Goal: Navigation & Orientation: Find specific page/section

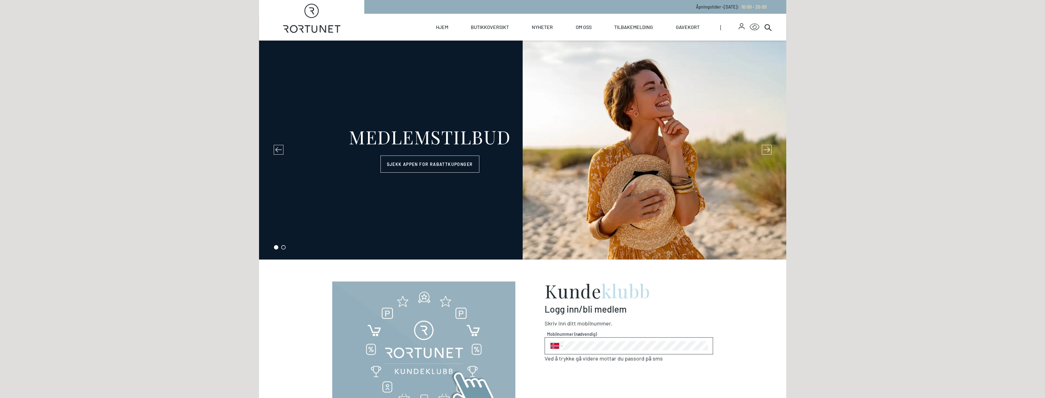
select select "NO"
click at [491, 49] on link "Butikker" at bounding box center [498, 49] width 61 height 17
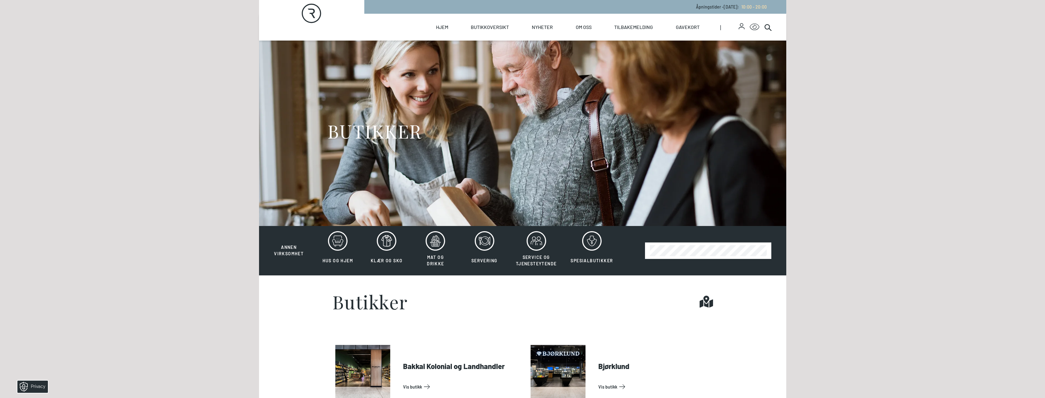
scroll to position [153, 0]
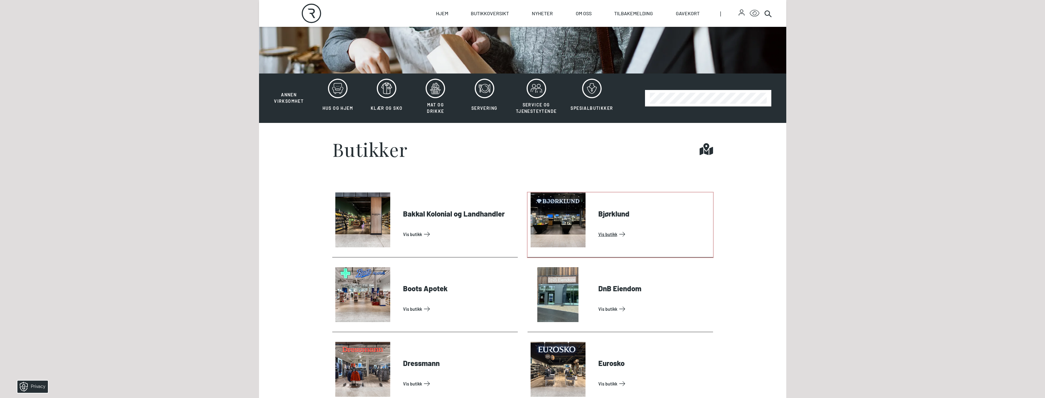
click at [613, 235] on link "Vis butikk" at bounding box center [654, 234] width 112 height 10
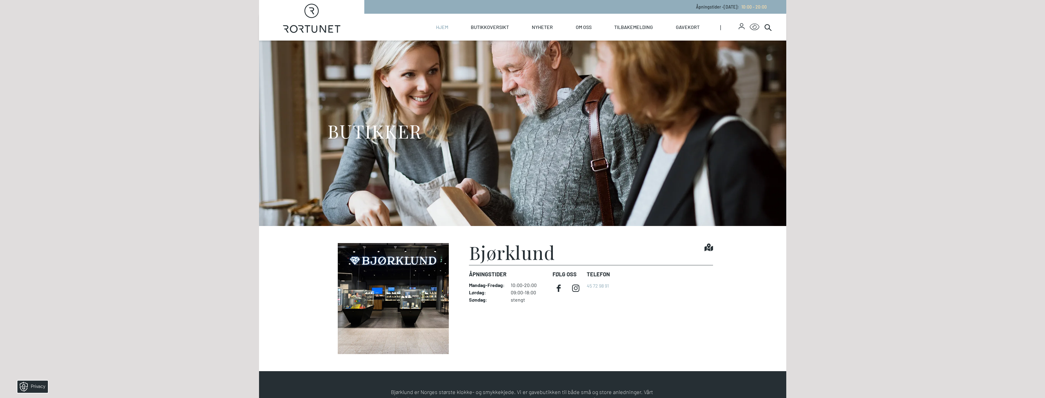
click at [439, 27] on link "Hjem" at bounding box center [442, 27] width 12 height 27
select select "NO"
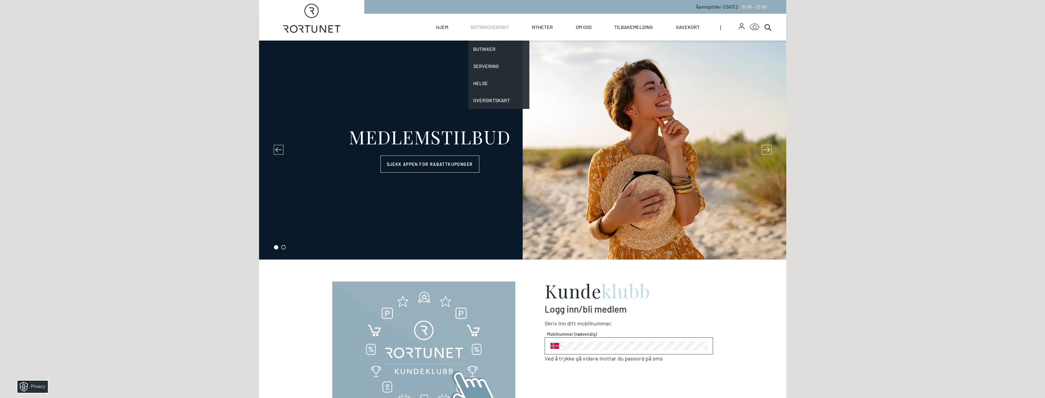
click at [489, 27] on link "Butikkoversikt" at bounding box center [490, 27] width 38 height 27
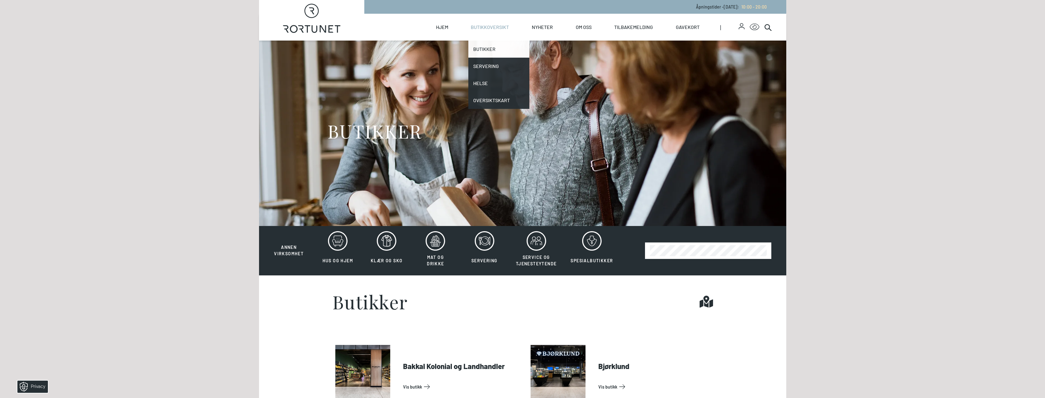
click at [491, 49] on link "Butikker" at bounding box center [498, 49] width 61 height 17
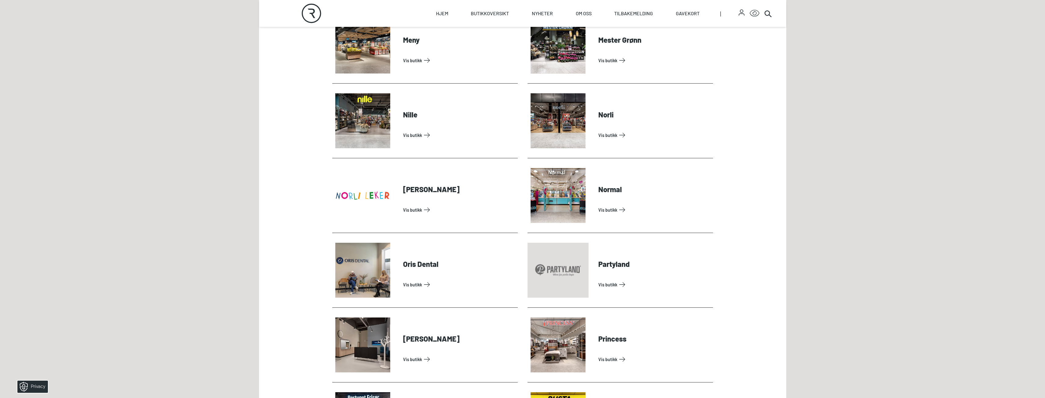
scroll to position [1159, 0]
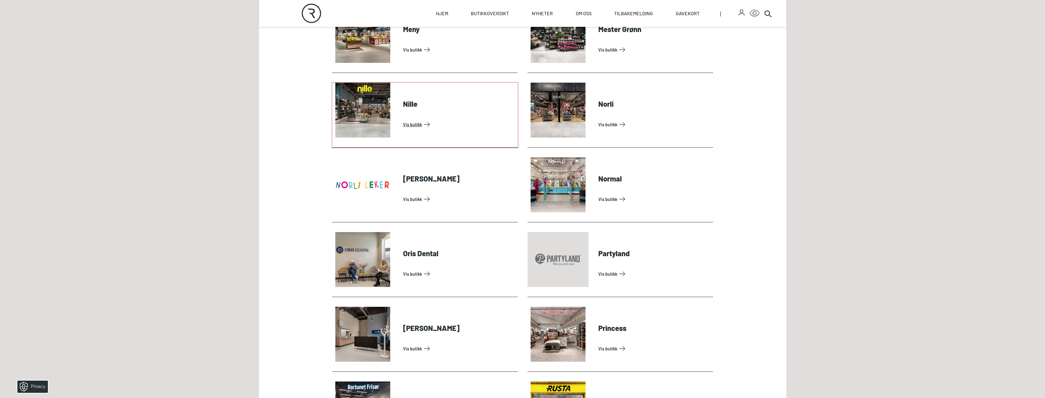
click at [411, 125] on link "Vis butikk" at bounding box center [459, 125] width 112 height 10
